Goal: Task Accomplishment & Management: Manage account settings

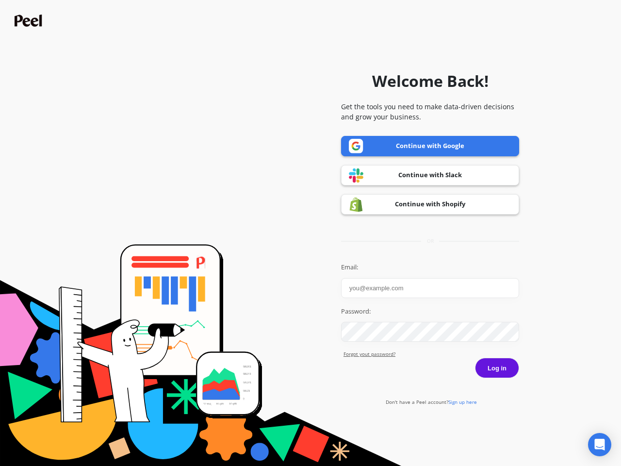
click at [599, 444] on icon "Open Intercom Messenger" at bounding box center [600, 444] width 10 height 12
